Goal: Transaction & Acquisition: Obtain resource

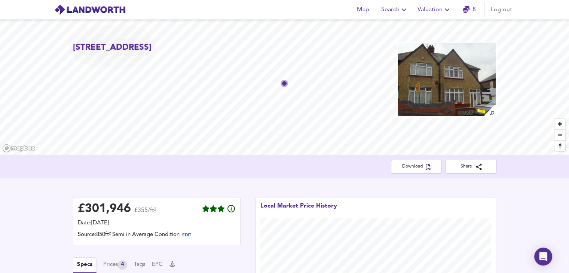
click at [432, 10] on span "Valuation" at bounding box center [434, 9] width 34 height 10
click at [415, 29] on li "New Valuation Report" at bounding box center [434, 26] width 89 height 13
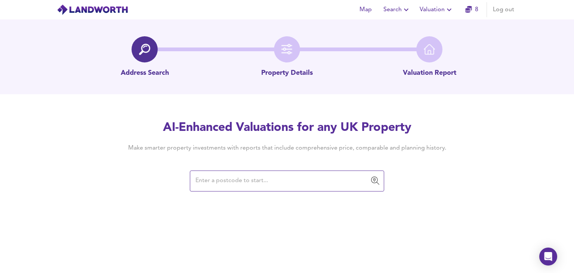
click at [255, 181] on input "text" at bounding box center [281, 181] width 176 height 14
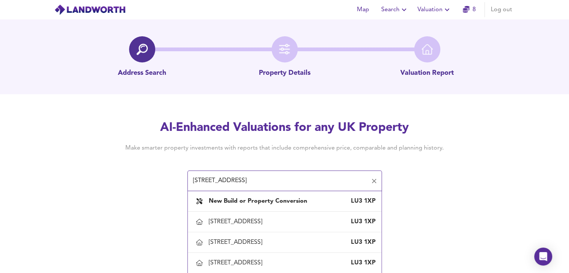
drag, startPoint x: 115, startPoint y: 171, endPoint x: 106, endPoint y: 170, distance: 9.1
click at [106, 170] on div "AI-Enhanced Valuations for any UK Property Make smarter property investments wi…" at bounding box center [284, 155] width 359 height 71
paste input "139, Dorrington Close, Luton,"
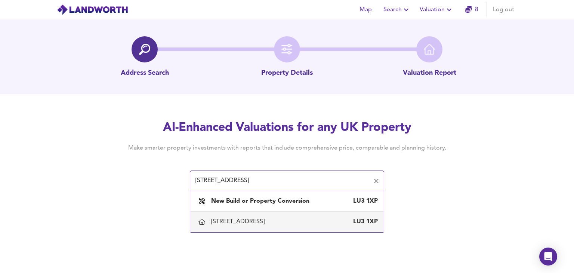
click at [292, 221] on div "139 Dorrington Close, Luton LU3 1XP" at bounding box center [294, 222] width 167 height 8
type input "139 Dorrington Close, Luton"
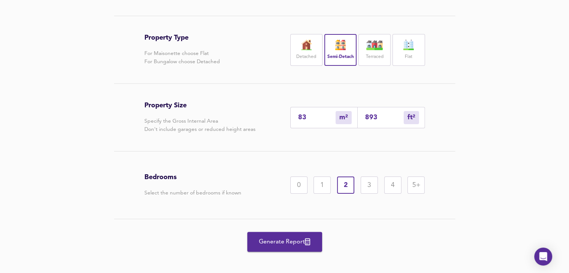
scroll to position [156, 0]
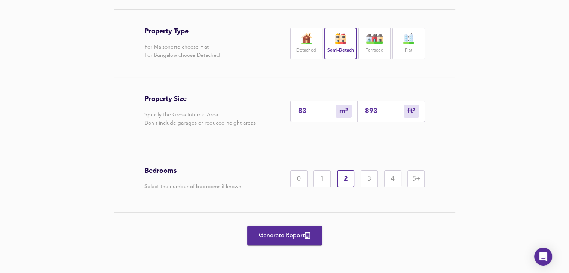
click at [362, 178] on div "3" at bounding box center [368, 178] width 17 height 17
click at [351, 179] on div "2" at bounding box center [345, 178] width 17 height 17
click at [364, 181] on div "3" at bounding box center [368, 178] width 17 height 17
click at [350, 175] on div "2" at bounding box center [345, 178] width 17 height 17
click at [362, 178] on div "3" at bounding box center [368, 178] width 17 height 17
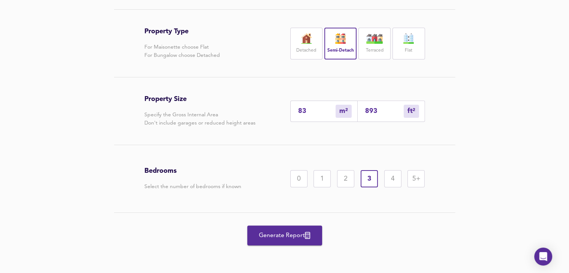
click at [281, 232] on span "Generate Report" at bounding box center [285, 235] width 60 height 10
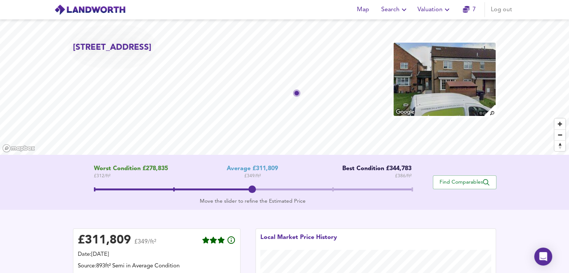
click at [250, 187] on span at bounding box center [251, 188] width 7 height 7
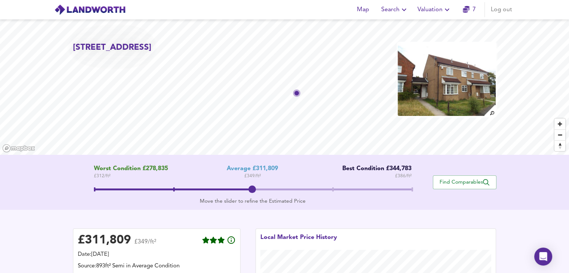
click at [251, 190] on span at bounding box center [251, 188] width 7 height 7
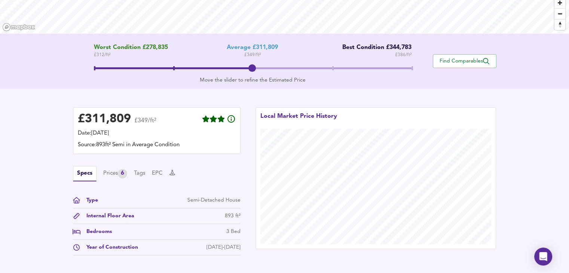
scroll to position [205, 0]
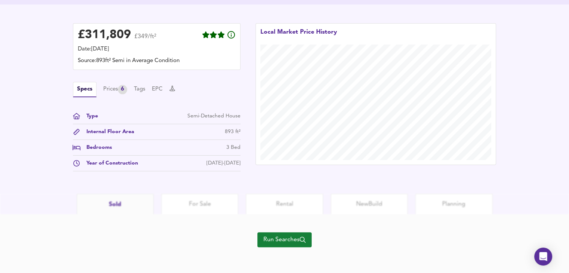
click at [277, 234] on span "Run Searches" at bounding box center [284, 239] width 42 height 10
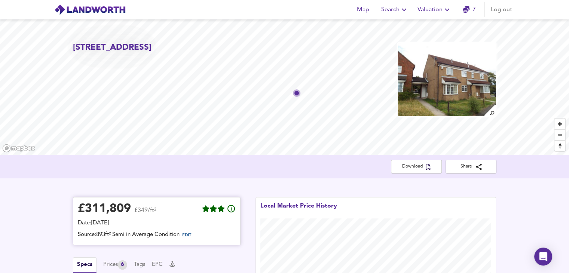
click at [191, 235] on span "EDIT" at bounding box center [186, 235] width 9 height 4
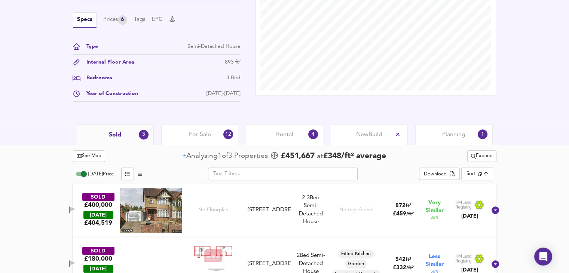
scroll to position [218, 0]
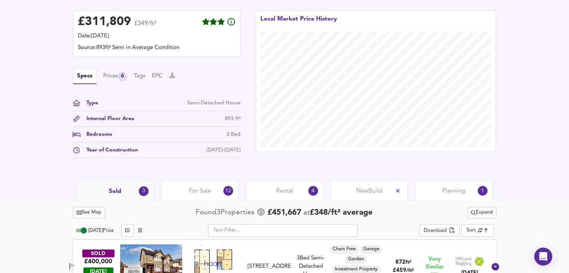
click at [229, 136] on div "3 Bed" at bounding box center [233, 134] width 14 height 8
click at [84, 134] on div "Bedrooms" at bounding box center [95, 134] width 31 height 8
click at [85, 134] on div "Bedrooms" at bounding box center [95, 134] width 31 height 8
click at [103, 134] on div "Bedrooms" at bounding box center [95, 134] width 31 height 8
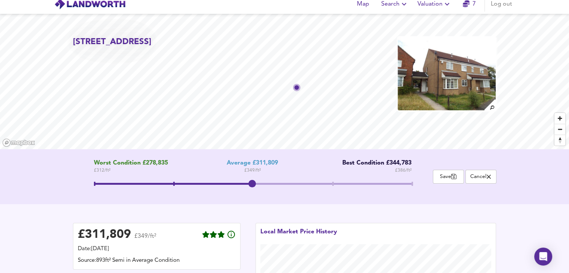
scroll to position [0, 0]
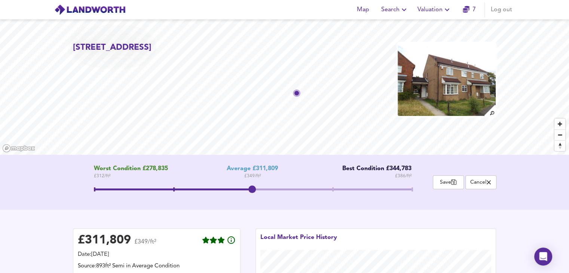
click at [434, 9] on span "Valuation" at bounding box center [434, 9] width 34 height 10
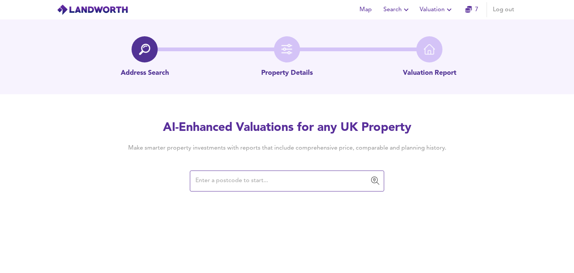
click at [259, 180] on input "text" at bounding box center [281, 181] width 176 height 14
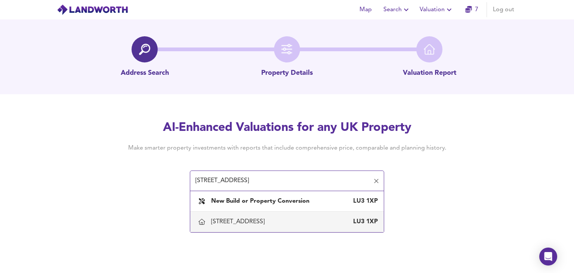
click at [267, 224] on div "139 Dorrington Close, Luton" at bounding box center [239, 222] width 56 height 8
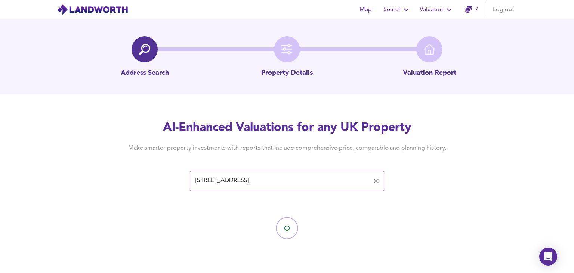
type input "139 Dorrington Close, Luton"
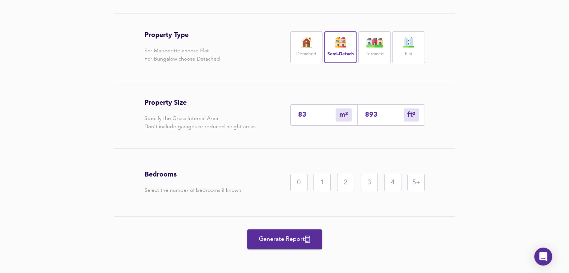
scroll to position [156, 0]
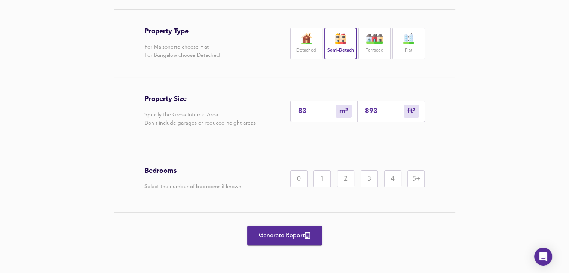
click at [344, 179] on div "2" at bounding box center [345, 178] width 17 height 17
click at [295, 236] on span "Generate Report" at bounding box center [285, 235] width 60 height 10
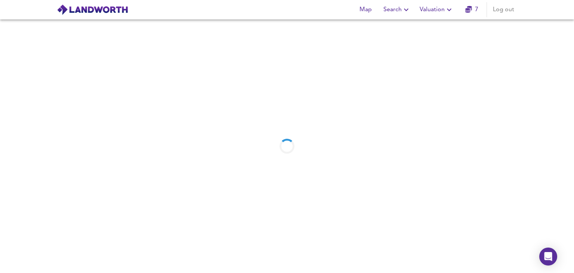
click at [384, 27] on div at bounding box center [287, 146] width 574 height 254
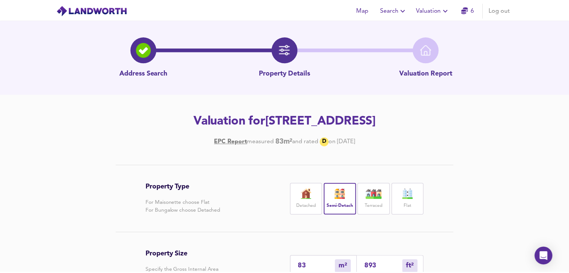
scroll to position [156, 0]
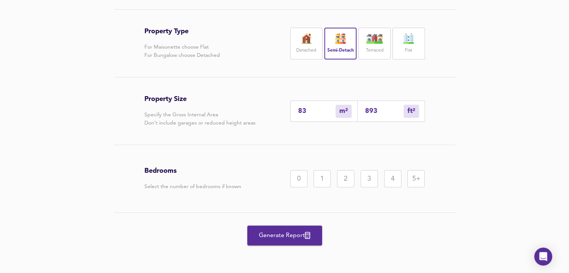
click at [369, 42] on img at bounding box center [374, 38] width 19 height 10
click at [344, 171] on div "2" at bounding box center [345, 178] width 17 height 17
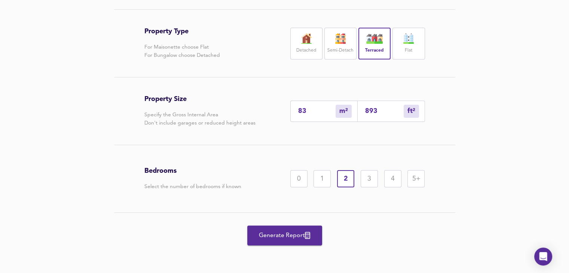
click at [298, 234] on span "Generate Report" at bounding box center [285, 235] width 60 height 10
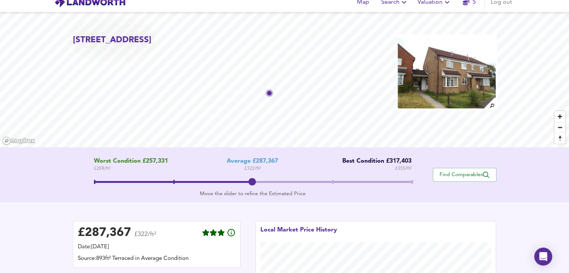
scroll to position [6, 0]
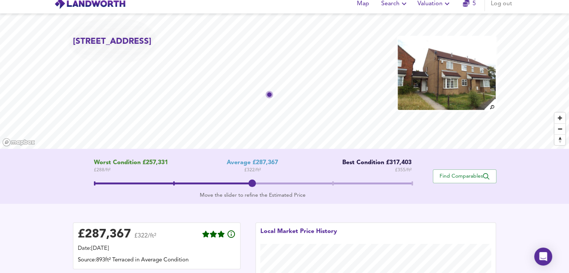
click at [448, 70] on img at bounding box center [446, 73] width 99 height 75
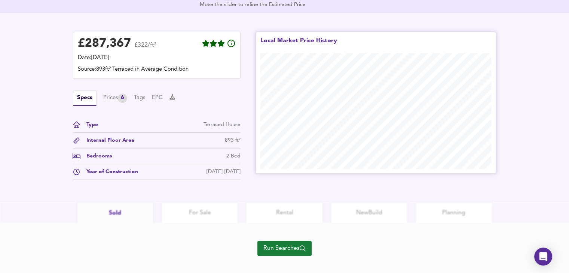
scroll to position [206, 0]
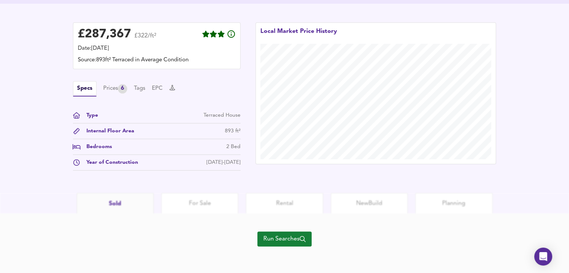
click at [273, 237] on span "Run Searches" at bounding box center [284, 239] width 42 height 10
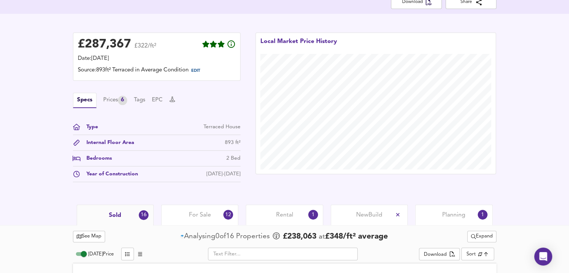
scroll to position [215, 0]
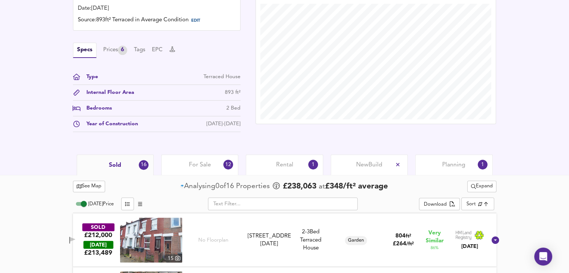
click at [82, 205] on input "Today Price" at bounding box center [83, 203] width 27 height 9
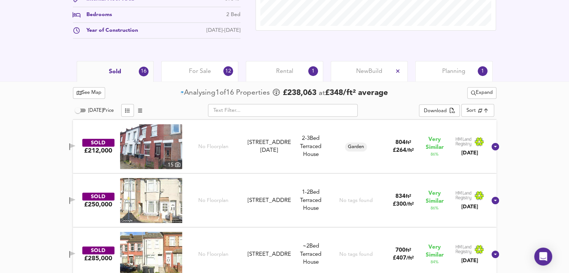
click at [82, 110] on input "Today Price" at bounding box center [77, 110] width 27 height 9
checkbox input "true"
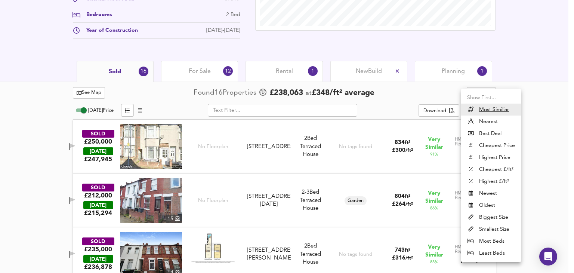
click at [503, 195] on li "Newest" at bounding box center [491, 193] width 60 height 12
type input "newest"
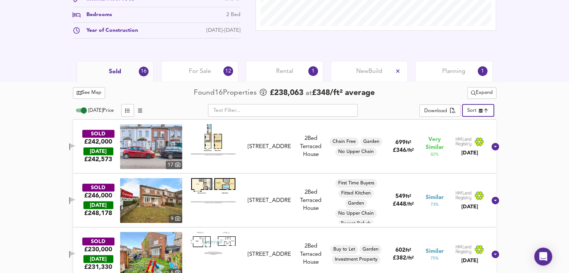
click at [85, 107] on input "Today Price" at bounding box center [83, 110] width 27 height 9
checkbox input "false"
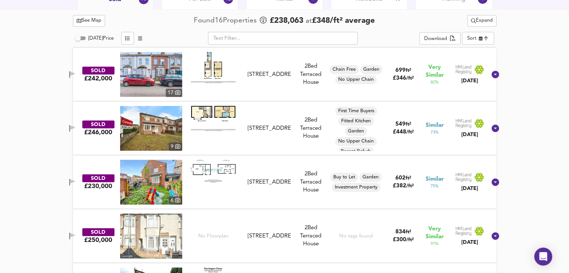
scroll to position [383, 0]
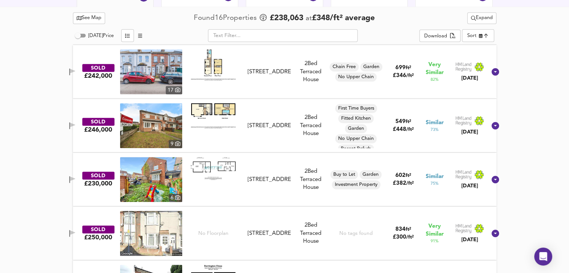
click at [217, 163] on img at bounding box center [213, 168] width 45 height 23
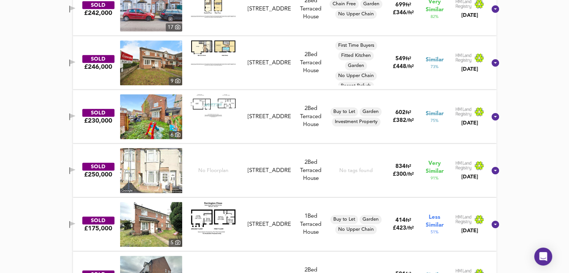
scroll to position [439, 0]
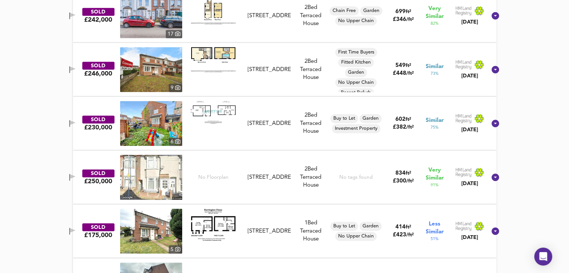
click at [173, 116] on img at bounding box center [151, 123] width 62 height 45
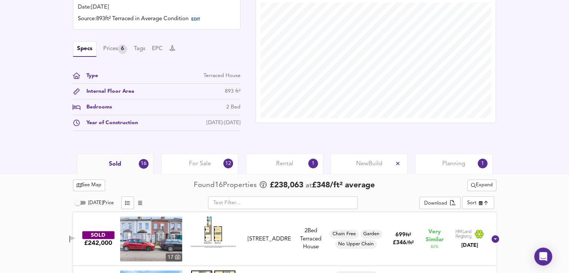
scroll to position [218, 0]
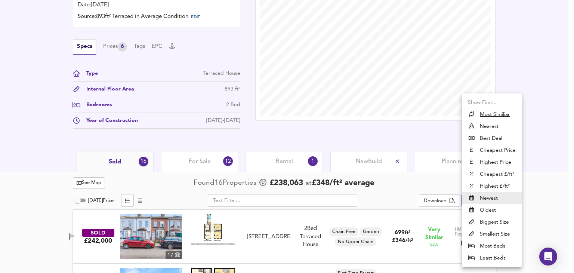
click at [496, 114] on u "Most Similiar" at bounding box center [495, 114] width 30 height 7
type input "similarityscore"
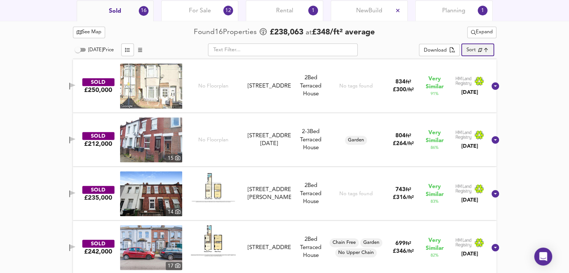
scroll to position [361, 0]
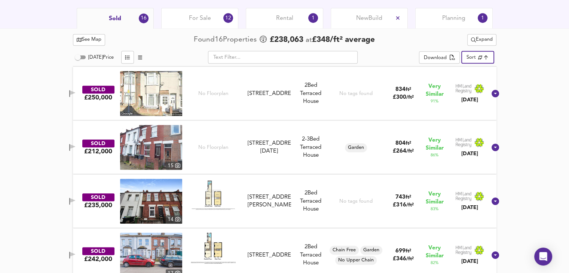
click at [175, 95] on img at bounding box center [151, 93] width 62 height 45
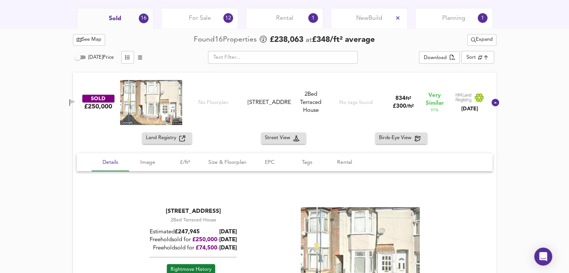
click at [79, 106] on button "button" at bounding box center [72, 103] width 15 height 10
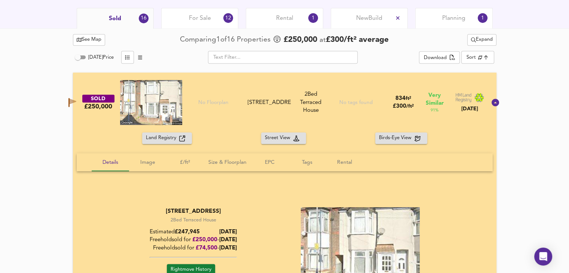
click at [76, 103] on icon "button" at bounding box center [72, 102] width 8 height 9
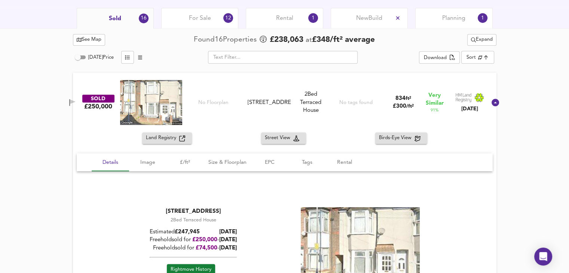
click at [491, 105] on icon at bounding box center [494, 102] width 7 height 7
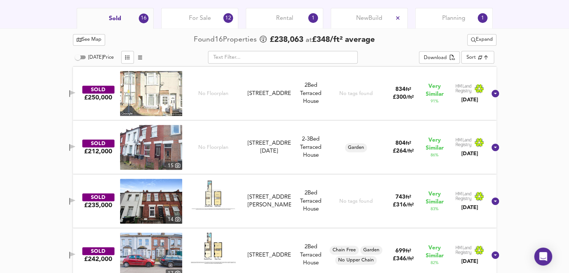
click at [266, 90] on div "10 Ivy Road, LU1 1DN" at bounding box center [268, 94] width 43 height 8
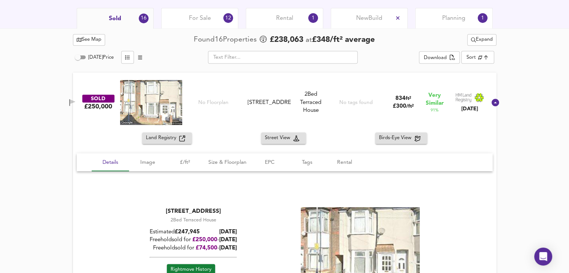
click at [276, 99] on div "10 Ivy Road, LU1 1DN" at bounding box center [268, 103] width 43 height 8
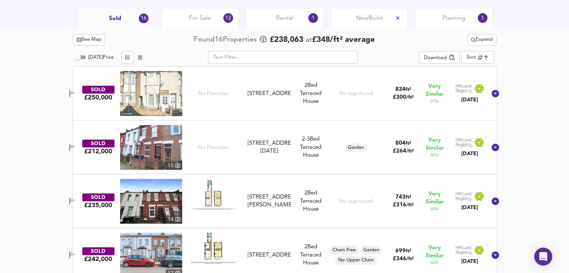
click at [171, 92] on img at bounding box center [151, 93] width 62 height 45
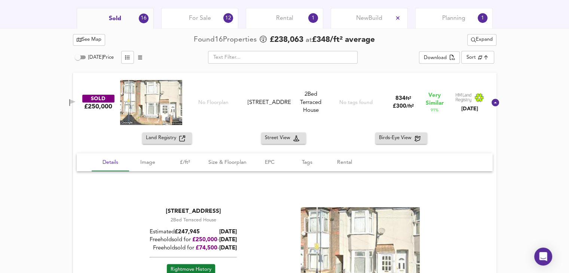
click at [108, 78] on div "SOLD £250,000 No Floorplan 10 Ivy Road, LU1 1DN 10 Ivy Road, LU1 1DN 2 Bed Terr…" at bounding box center [284, 103] width 423 height 60
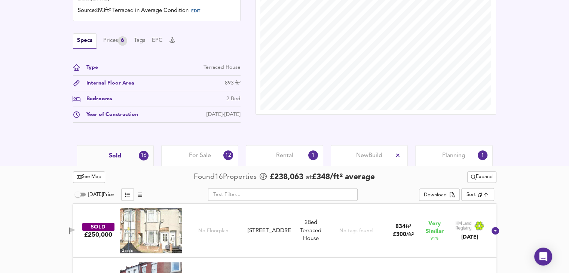
scroll to position [224, 0]
click at [78, 195] on input "Today Price" at bounding box center [77, 194] width 27 height 9
click at [78, 195] on input "Today Price" at bounding box center [83, 194] width 27 height 9
checkbox input "false"
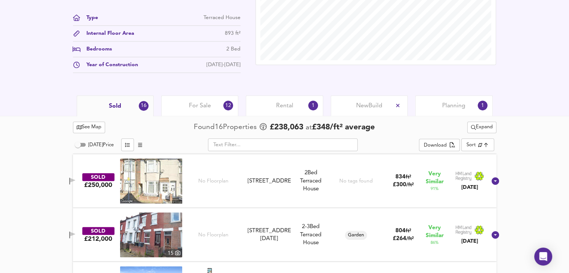
scroll to position [274, 0]
click at [289, 102] on span "Rental" at bounding box center [284, 105] width 17 height 8
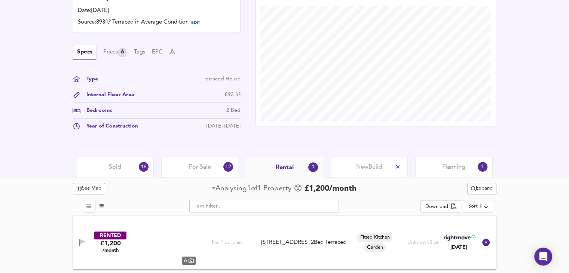
scroll to position [212, 0]
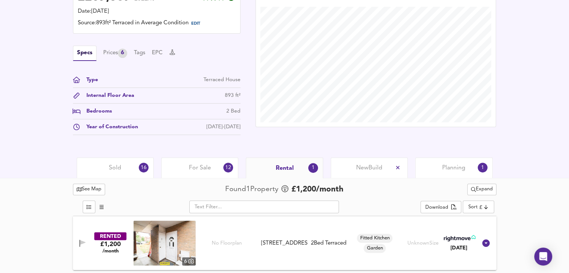
click at [153, 249] on img at bounding box center [164, 243] width 62 height 45
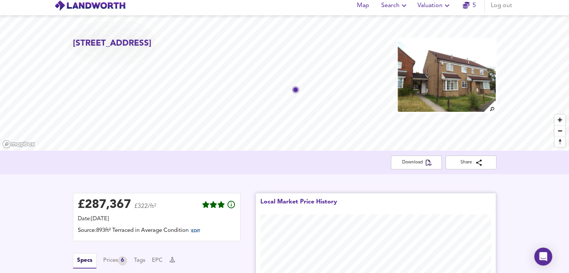
scroll to position [0, 0]
